Goal: Navigation & Orientation: Understand site structure

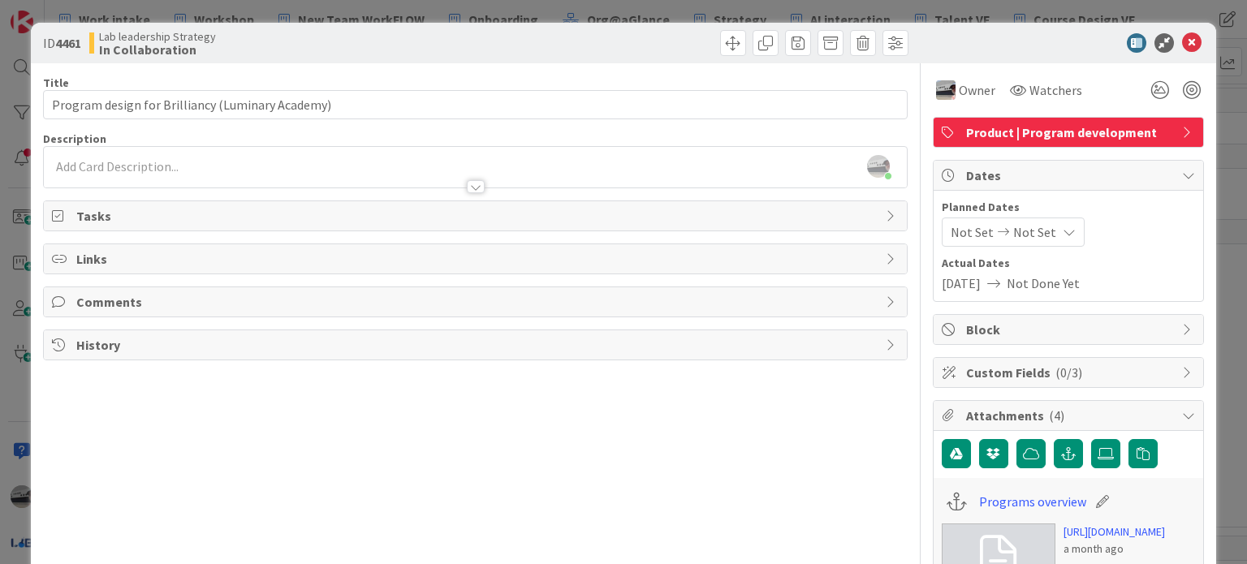
scroll to position [1218, 334]
click at [1186, 41] on icon at bounding box center [1191, 42] width 19 height 19
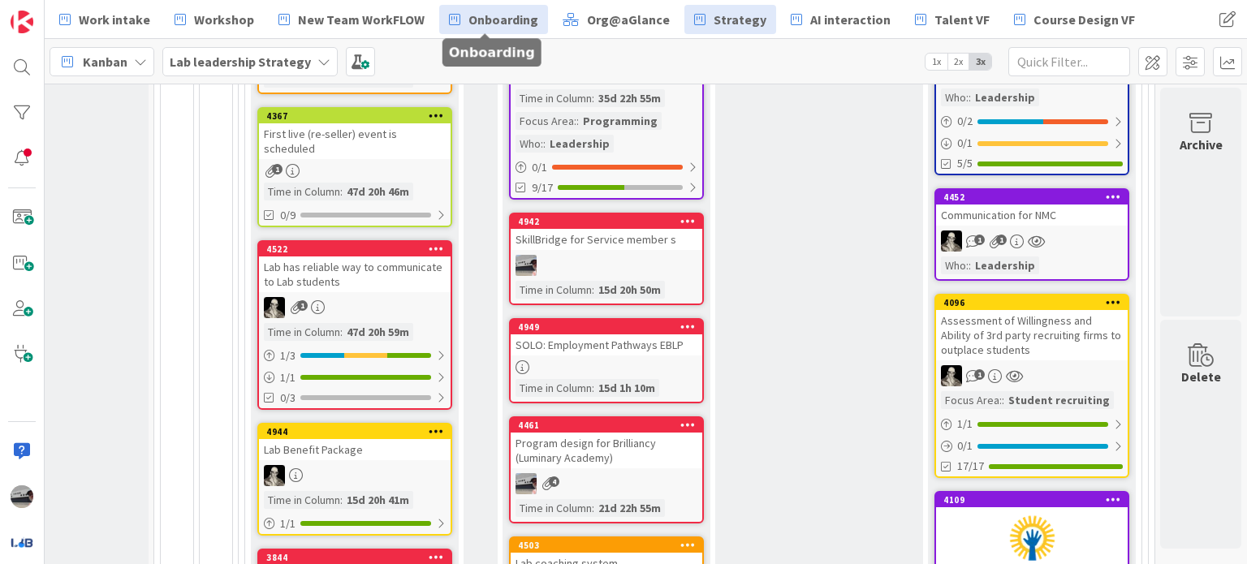
click at [499, 24] on span "Onboarding" at bounding box center [504, 19] width 70 height 19
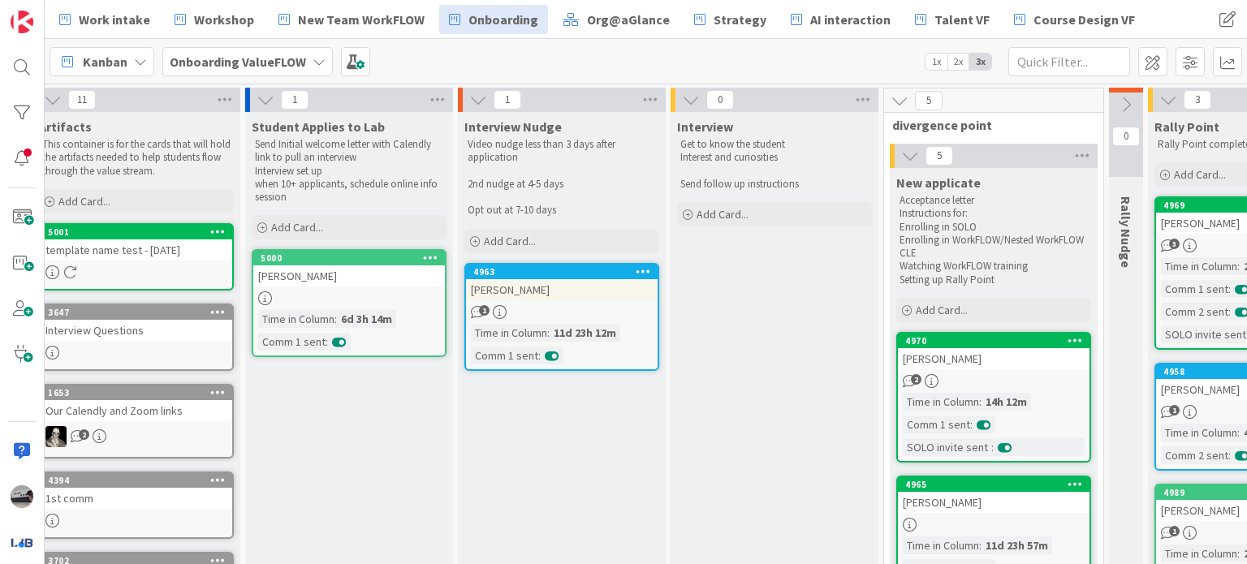
scroll to position [0, 15]
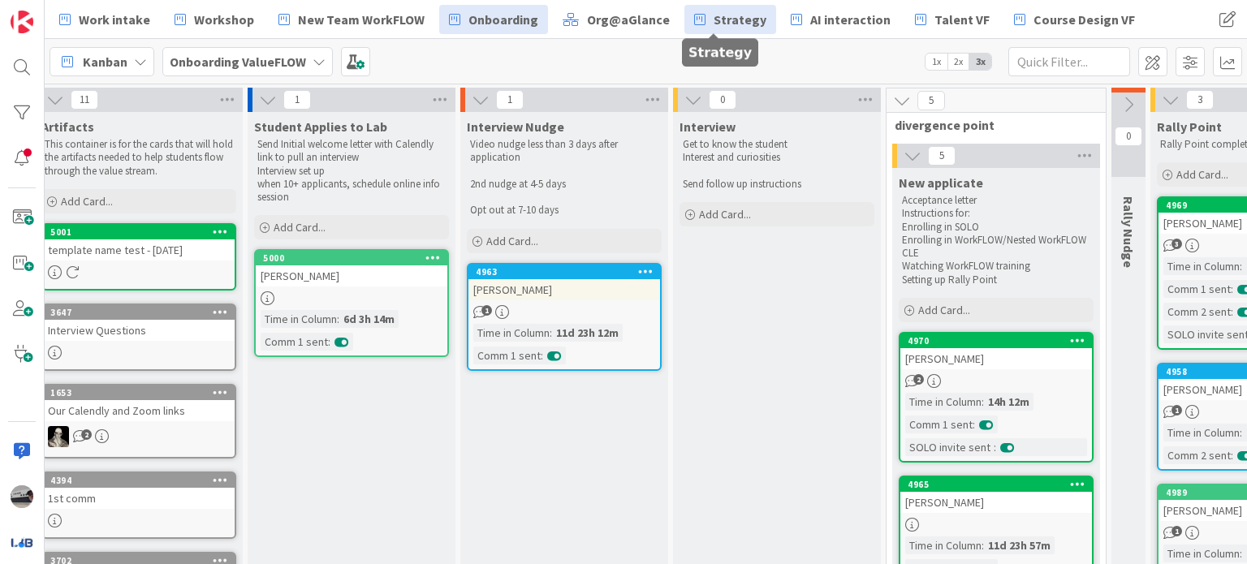
click at [740, 27] on span "Strategy" at bounding box center [740, 19] width 53 height 19
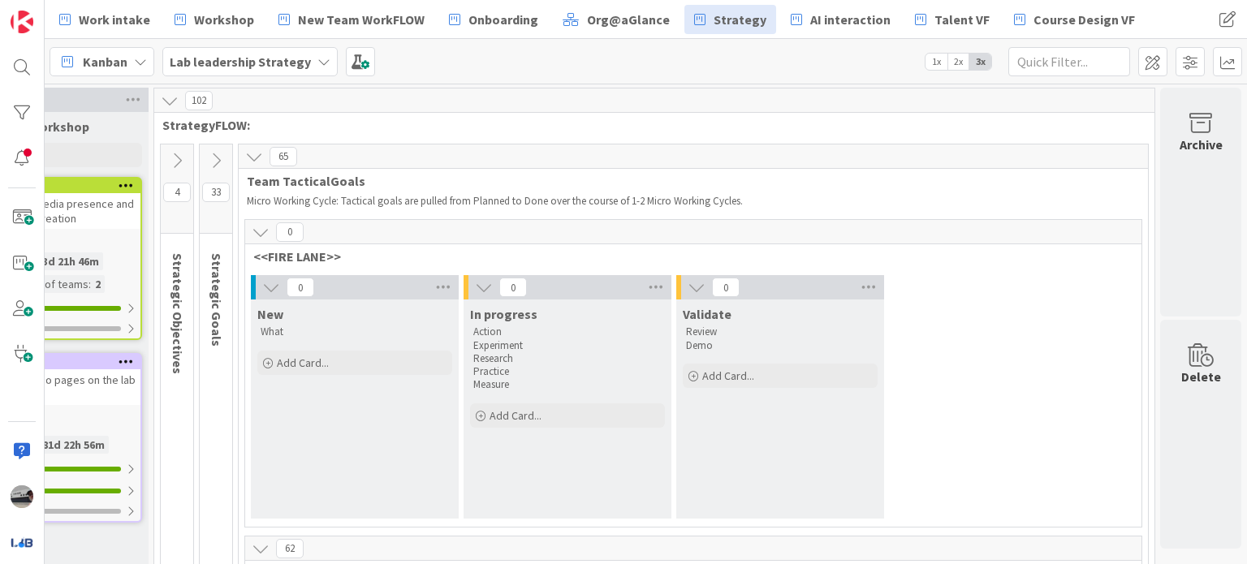
scroll to position [406, 334]
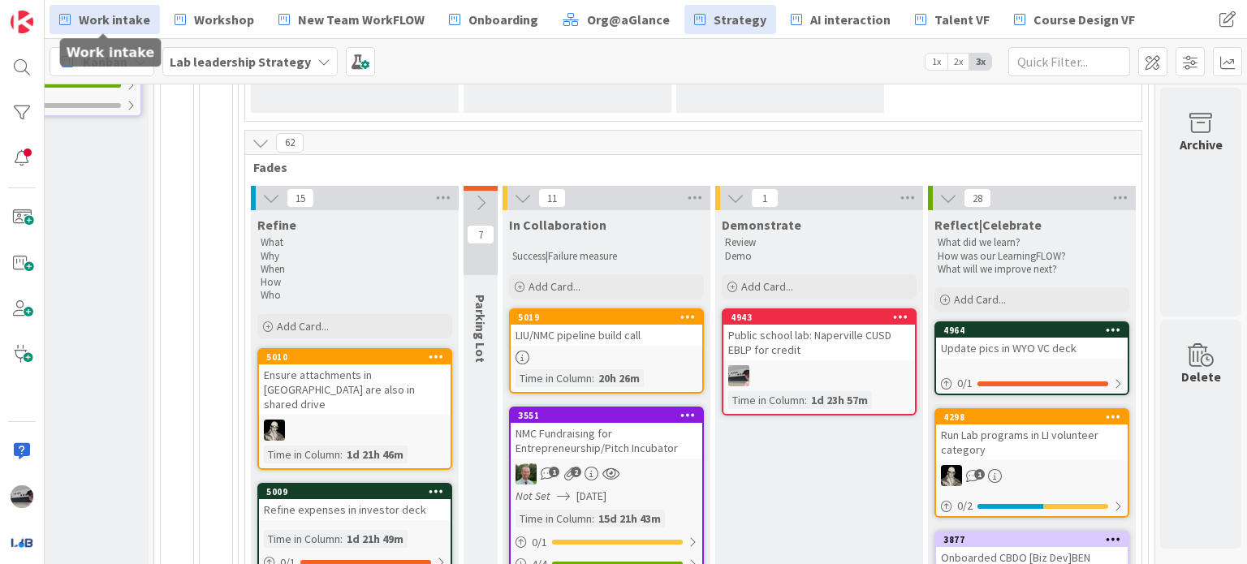
click at [111, 23] on span "Work intake" at bounding box center [114, 19] width 71 height 19
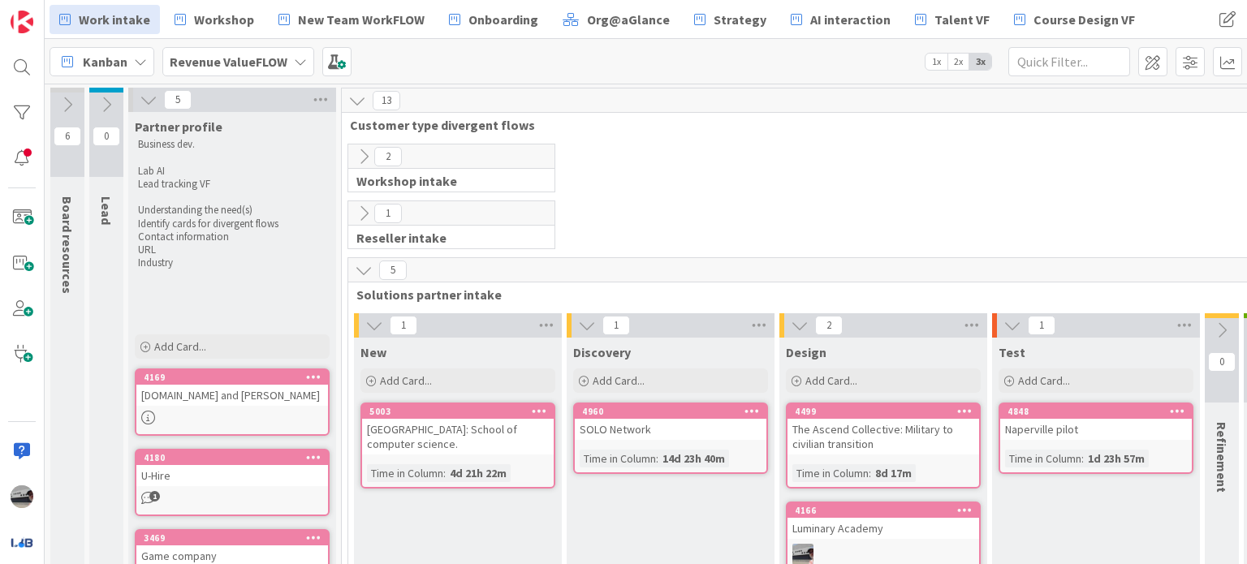
click at [359, 154] on icon at bounding box center [364, 157] width 18 height 18
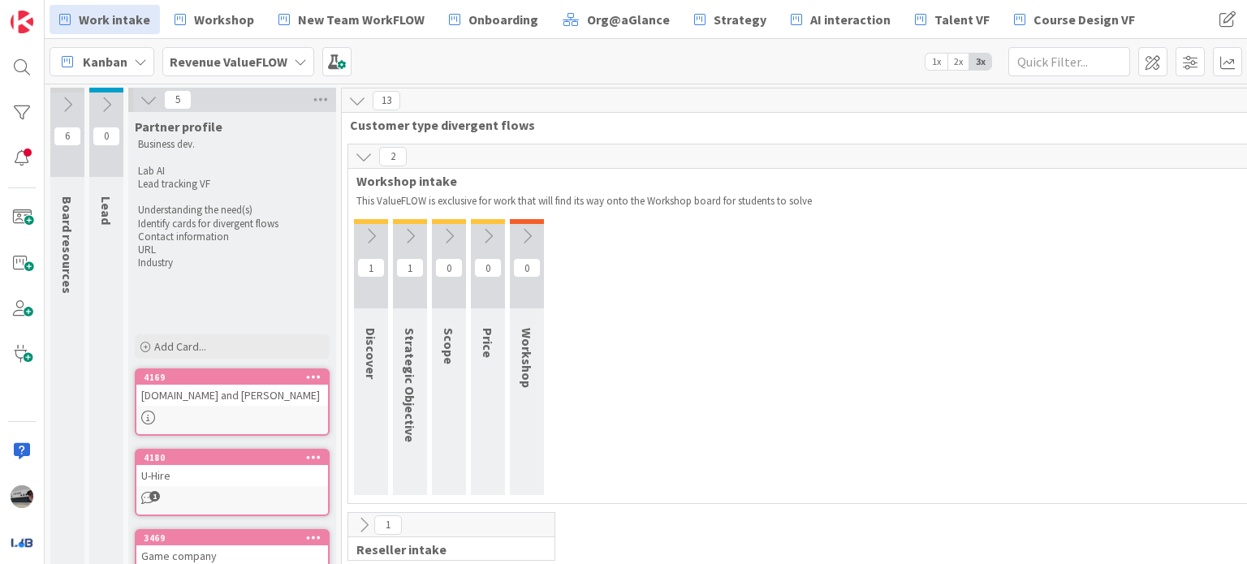
click at [369, 222] on div at bounding box center [371, 221] width 34 height 5
click at [370, 231] on icon at bounding box center [371, 236] width 18 height 18
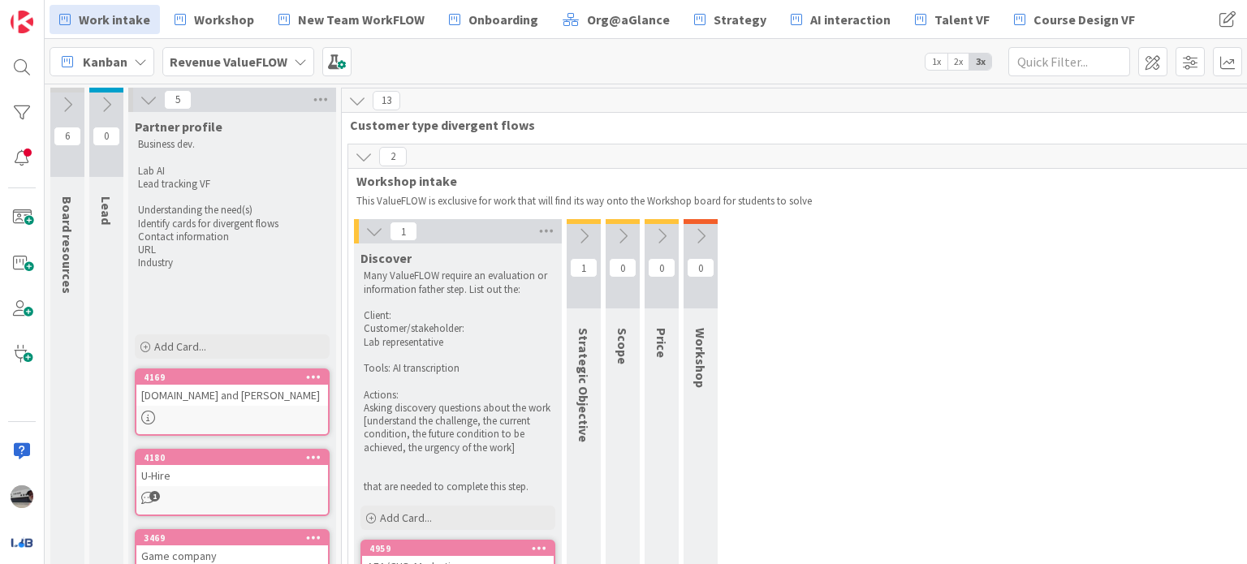
click at [577, 237] on icon at bounding box center [584, 236] width 18 height 18
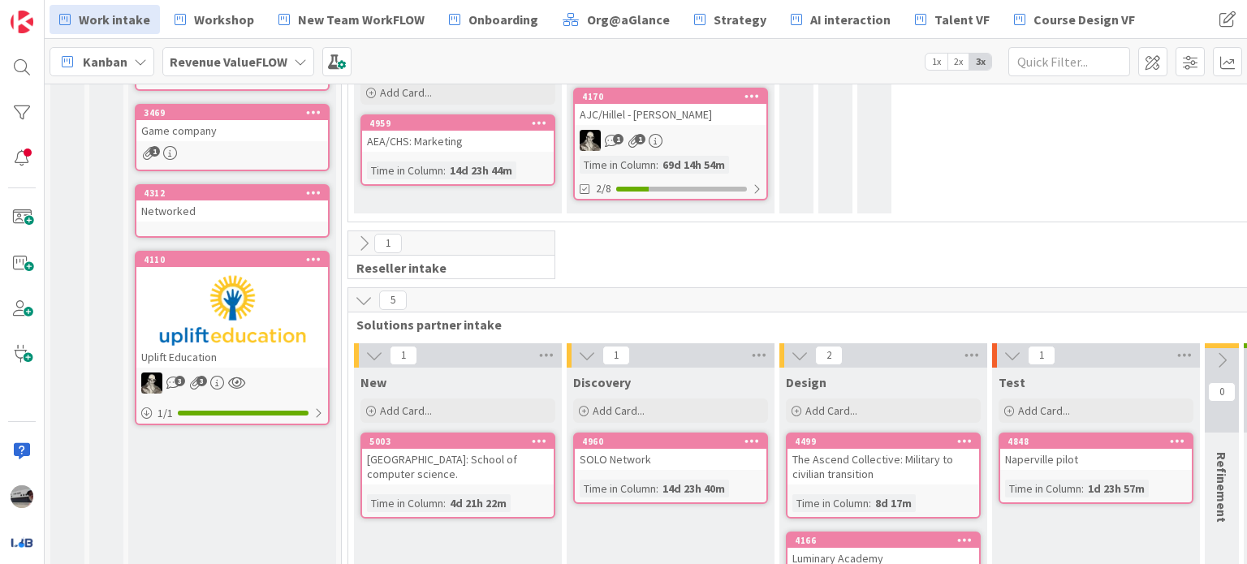
scroll to position [325, 0]
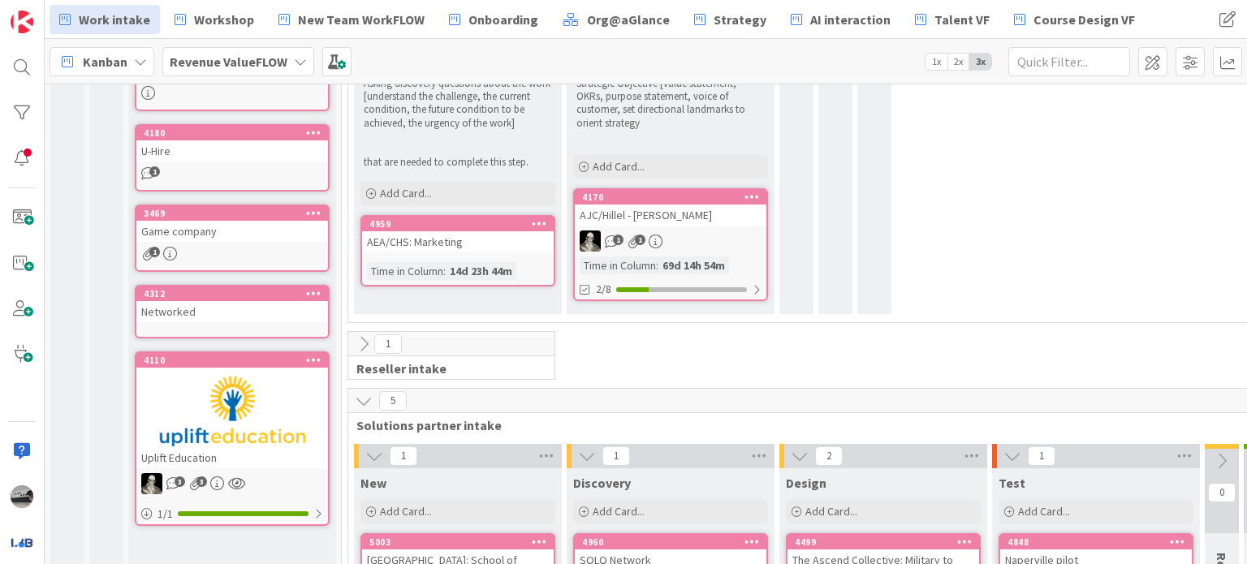
click at [368, 336] on icon at bounding box center [364, 344] width 18 height 18
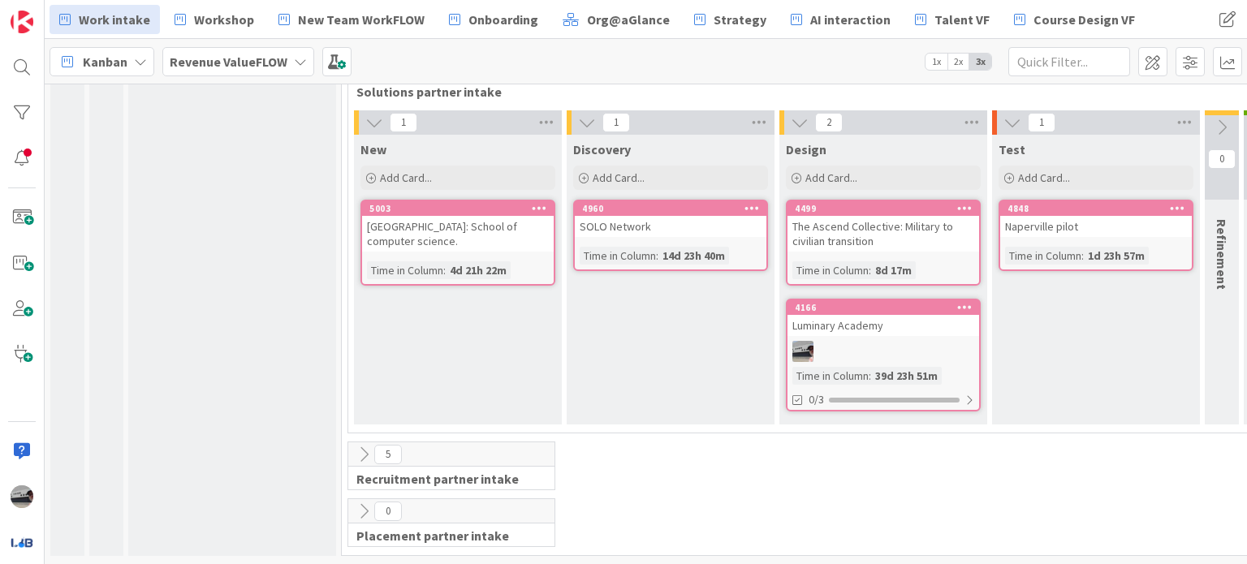
scroll to position [926, 0]
click at [364, 449] on icon at bounding box center [364, 455] width 18 height 18
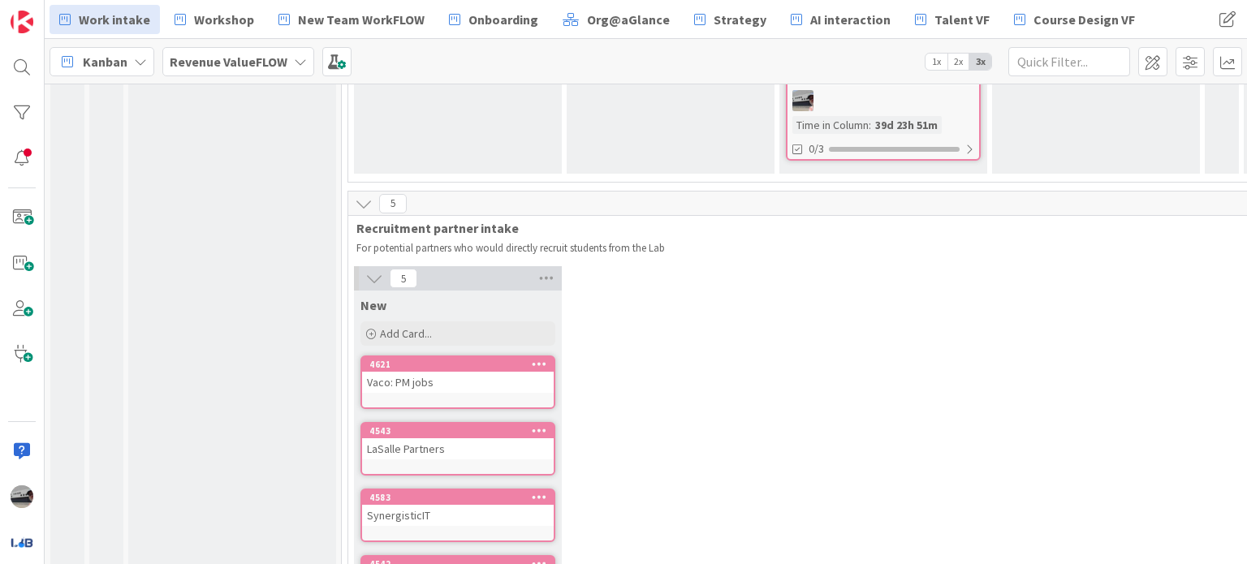
scroll to position [1381, 0]
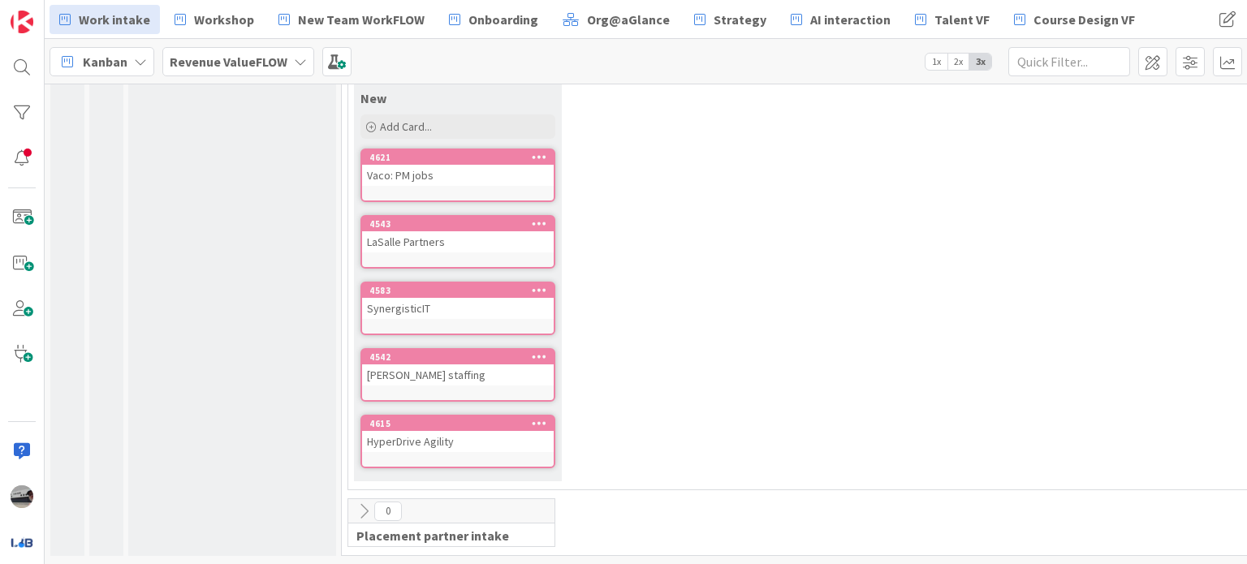
click at [362, 503] on icon at bounding box center [364, 512] width 18 height 18
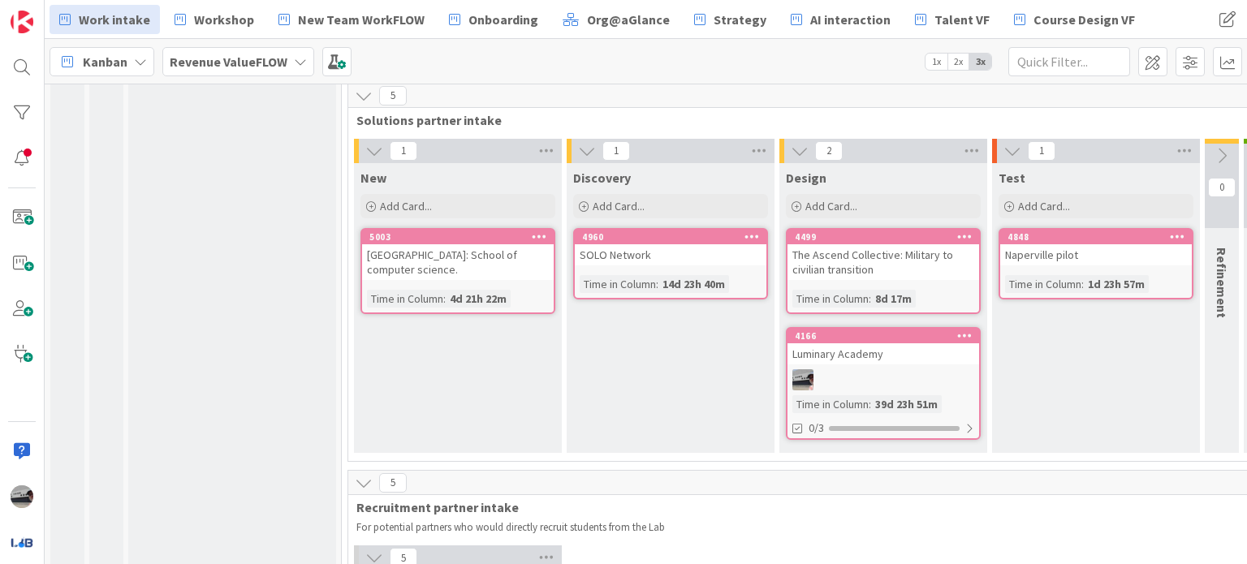
scroll to position [893, 0]
